Goal: Information Seeking & Learning: Learn about a topic

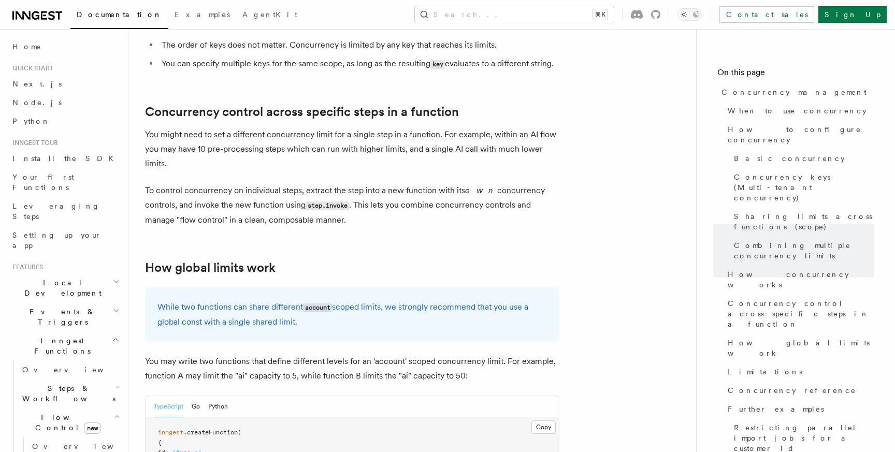
scroll to position [2536, 0]
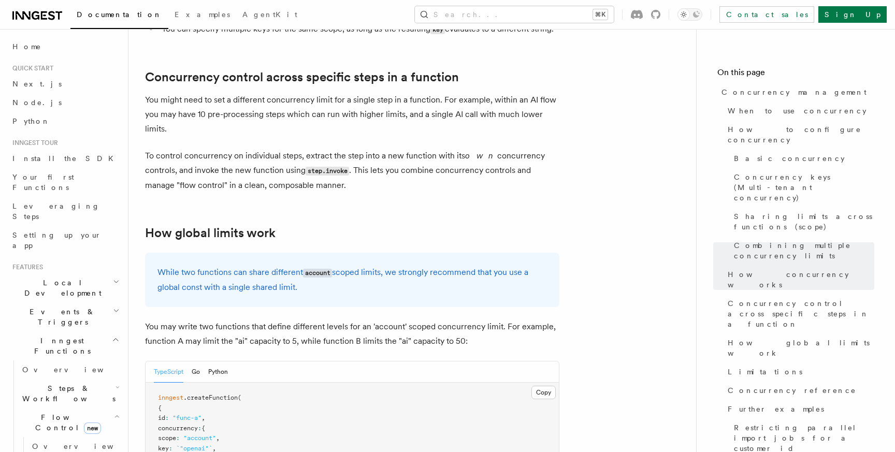
click at [35, 17] on icon at bounding box center [37, 15] width 50 height 12
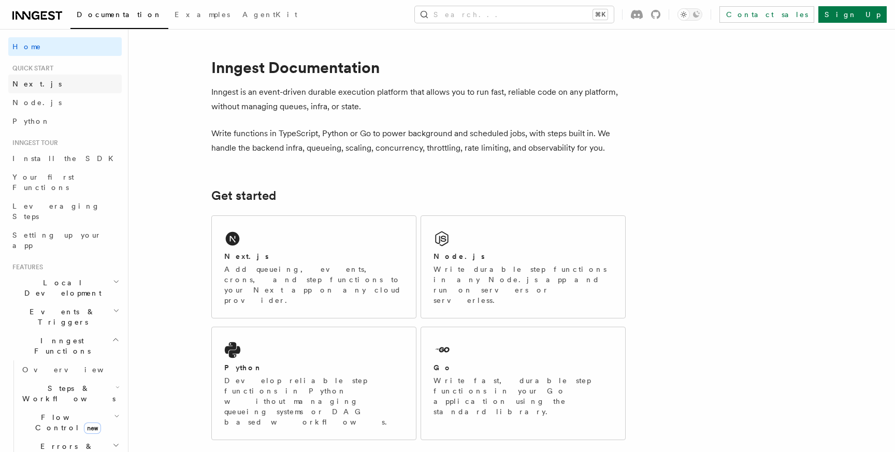
click at [26, 83] on span "Next.js" at bounding box center [36, 84] width 49 height 8
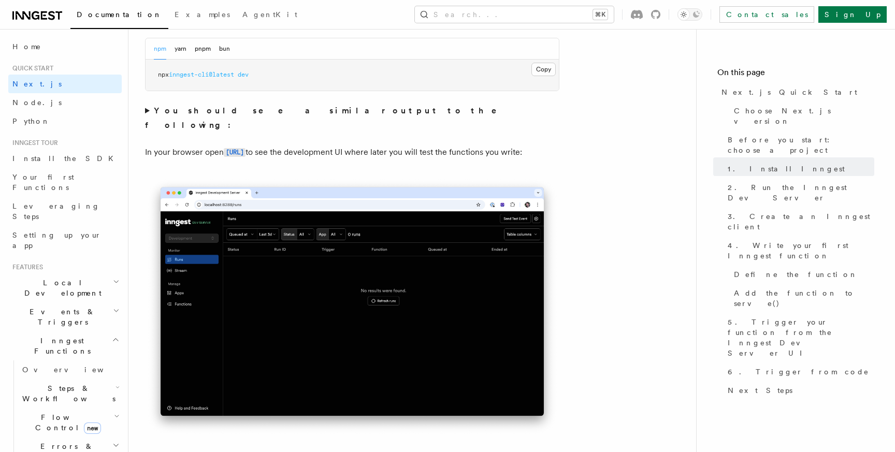
scroll to position [804, 0]
